Goal: Information Seeking & Learning: Learn about a topic

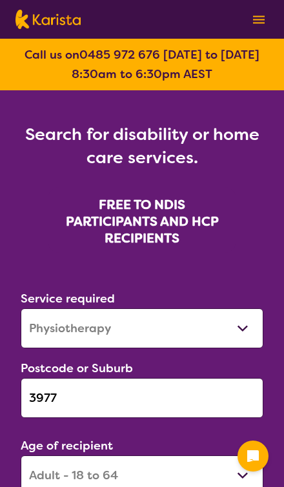
select select "Physiotherapy"
select select "AD"
select select "NDIS"
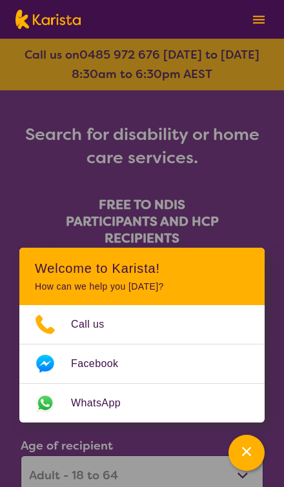
click at [251, 463] on div "Channel Menu" at bounding box center [247, 453] width 26 height 28
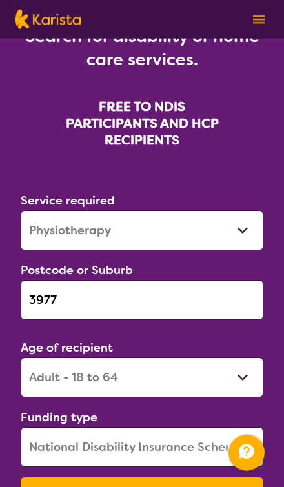
scroll to position [99, 0]
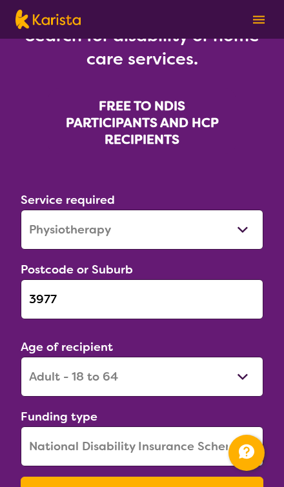
click at [246, 232] on select "Allied Health Assistant Assessment ([MEDICAL_DATA] or [MEDICAL_DATA]) Behaviour…" at bounding box center [142, 230] width 243 height 40
select select "[MEDICAL_DATA]"
click at [182, 487] on button "Search" at bounding box center [142, 496] width 243 height 39
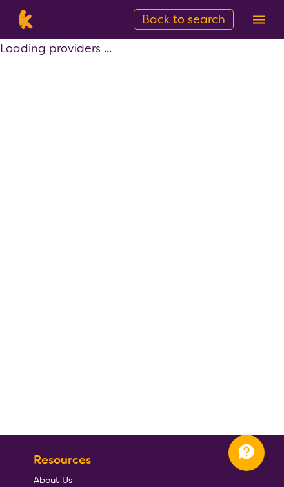
select select "by_score"
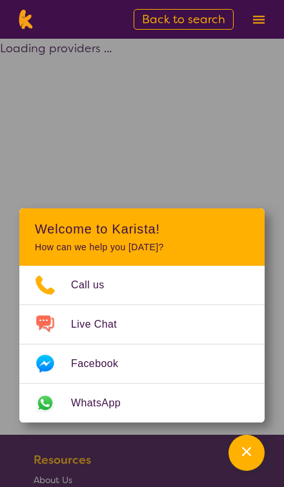
select select "by_score"
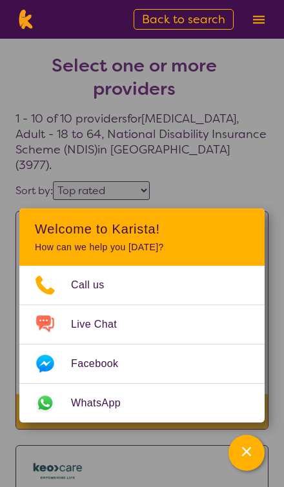
click at [248, 463] on div "Channel Menu" at bounding box center [247, 453] width 26 height 28
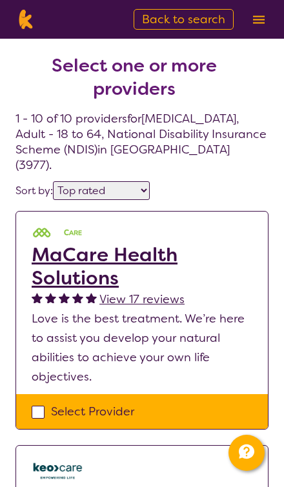
click at [171, 21] on span "Back to search" at bounding box center [183, 19] width 83 height 15
select select "[MEDICAL_DATA]"
select select "AD"
select select "NDIS"
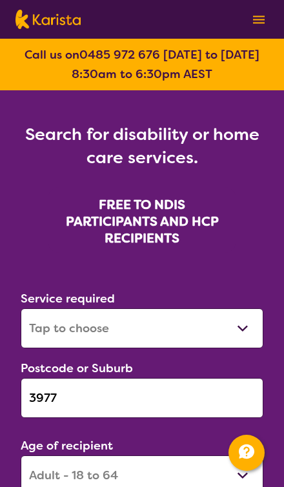
click at [182, 390] on input "3977" at bounding box center [142, 398] width 243 height 40
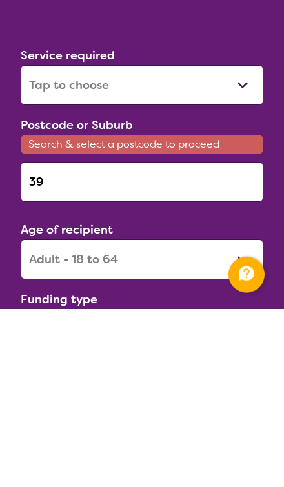
type input "3"
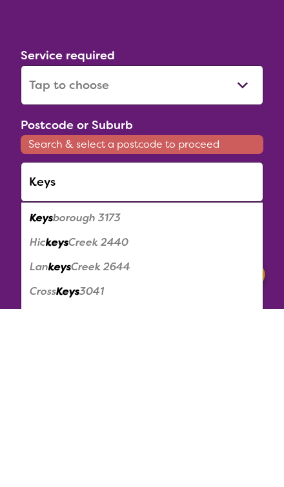
click at [52, 389] on em "Keys" at bounding box center [41, 396] width 23 height 14
type input "3173"
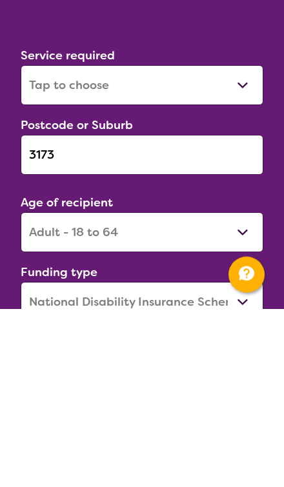
scroll to position [243, 0]
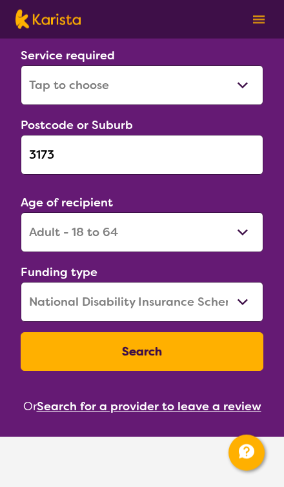
click at [210, 358] on button "Search" at bounding box center [142, 351] width 243 height 39
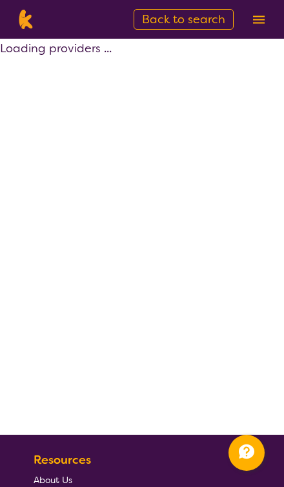
select select "by_score"
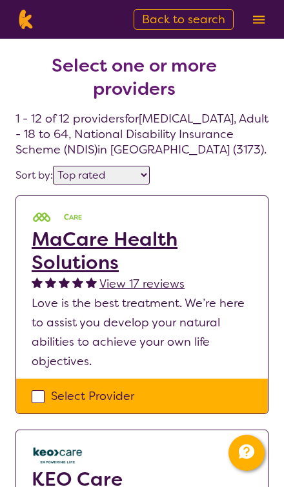
click at [167, 17] on span "Back to search" at bounding box center [183, 19] width 83 height 15
select select "[MEDICAL_DATA]"
select select "AD"
select select "NDIS"
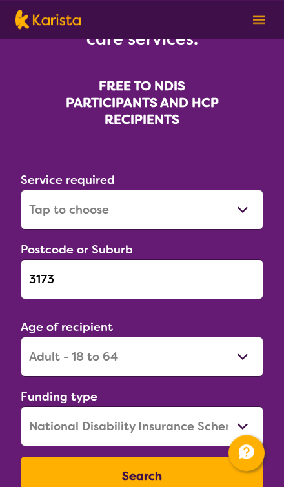
scroll to position [119, 0]
click at [50, 283] on input "3173" at bounding box center [142, 279] width 243 height 40
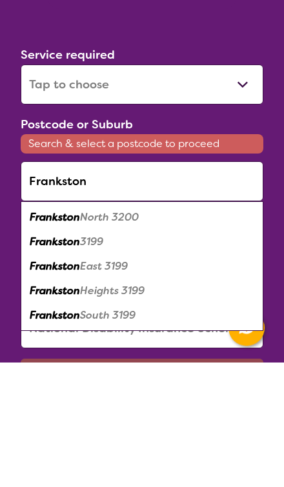
click at [45, 360] on em "Frankston" at bounding box center [55, 367] width 50 height 14
type input "3199"
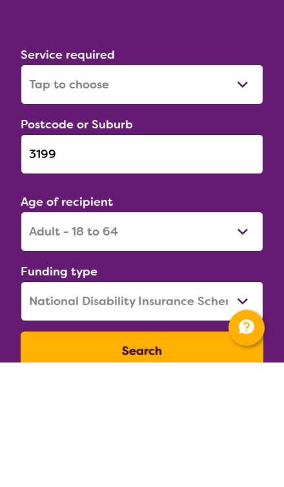
scroll to position [244, 0]
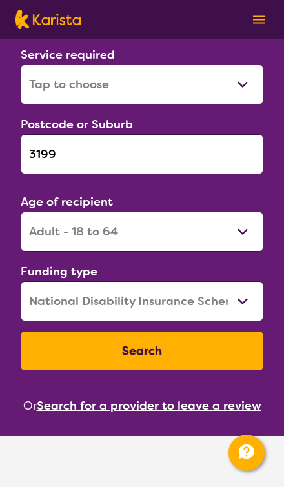
click at [221, 354] on button "Search" at bounding box center [142, 351] width 243 height 39
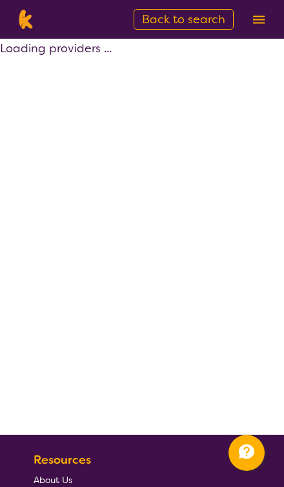
select select "by_score"
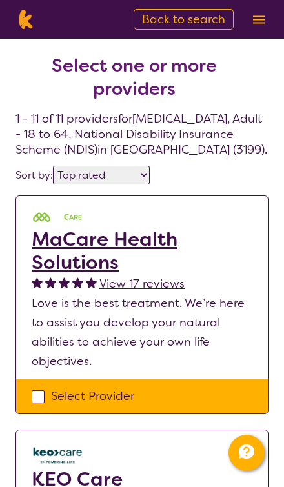
select select "[MEDICAL_DATA]"
select select "AD"
select select "NDIS"
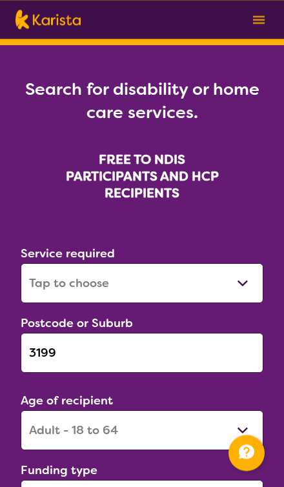
scroll to position [139, 0]
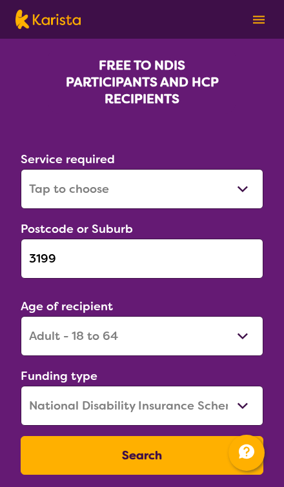
click at [49, 257] on input "3199" at bounding box center [142, 259] width 243 height 40
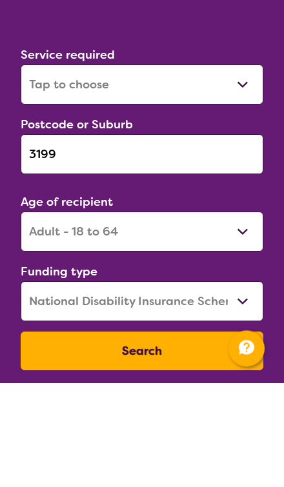
click at [53, 239] on input "3199" at bounding box center [142, 259] width 243 height 40
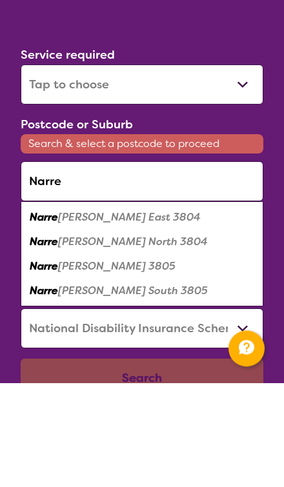
click at [50, 364] on em "Narre" at bounding box center [44, 371] width 28 height 14
type input "3805"
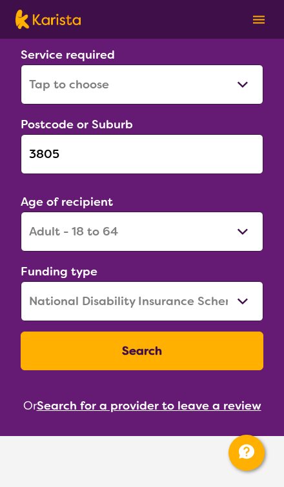
click at [211, 353] on button "Search" at bounding box center [142, 351] width 243 height 39
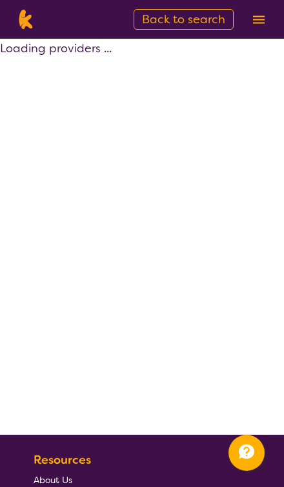
select select "by_score"
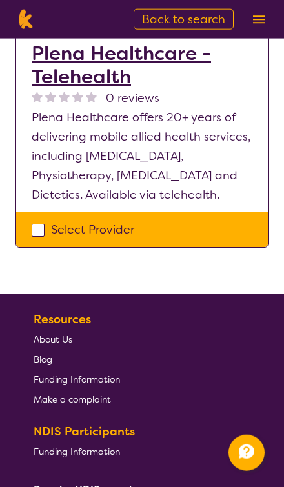
scroll to position [2711, 0]
